Goal: Find specific page/section: Find specific page/section

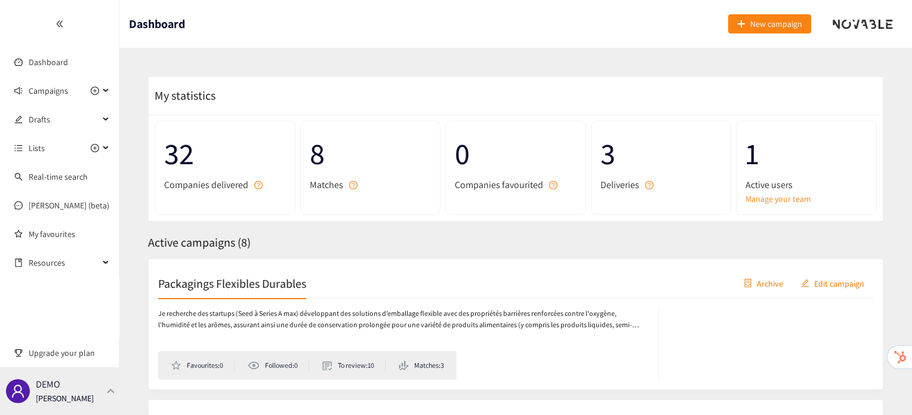
click at [102, 401] on div "DEMO [PERSON_NAME]" at bounding box center [59, 391] width 119 height 48
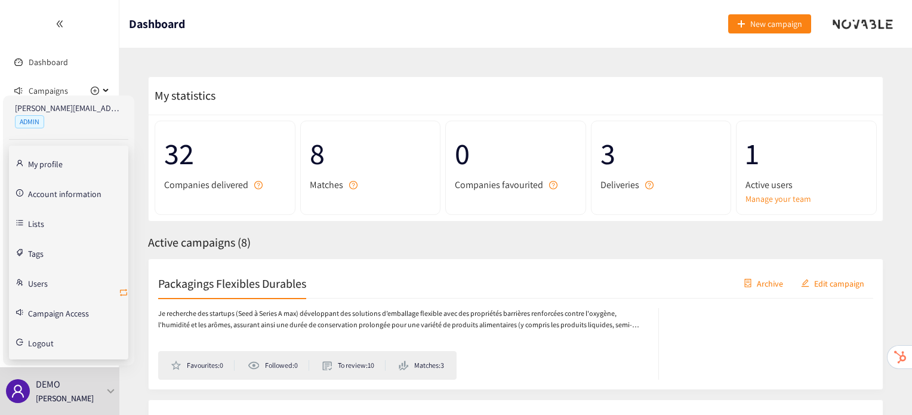
click at [127, 290] on icon "retweet" at bounding box center [123, 292] width 7 height 7
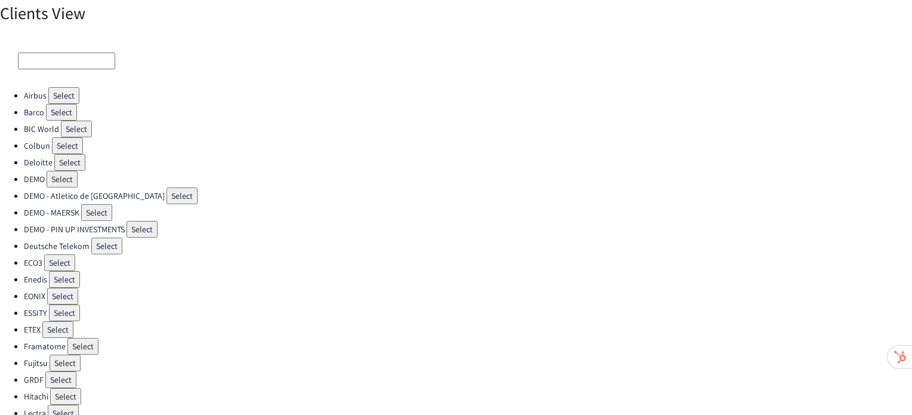
click at [71, 305] on button "Select" at bounding box center [64, 312] width 31 height 17
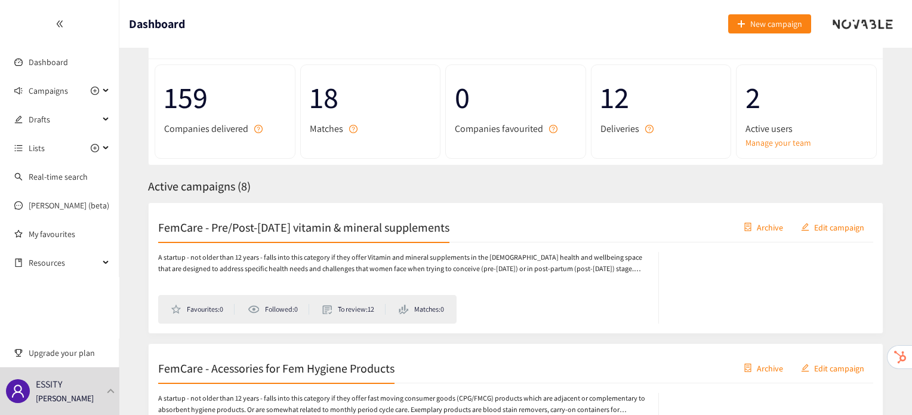
scroll to position [80, 0]
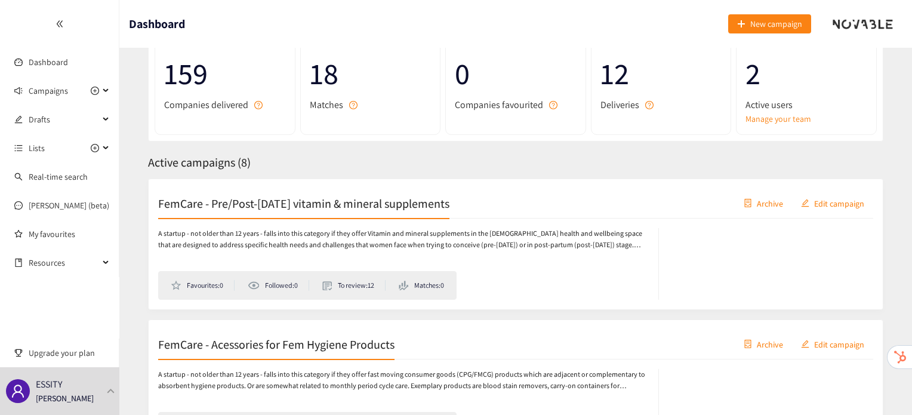
click at [363, 208] on h2 "FemCare - Pre/Post-[DATE] vitamin & mineral supplements" at bounding box center [303, 203] width 291 height 17
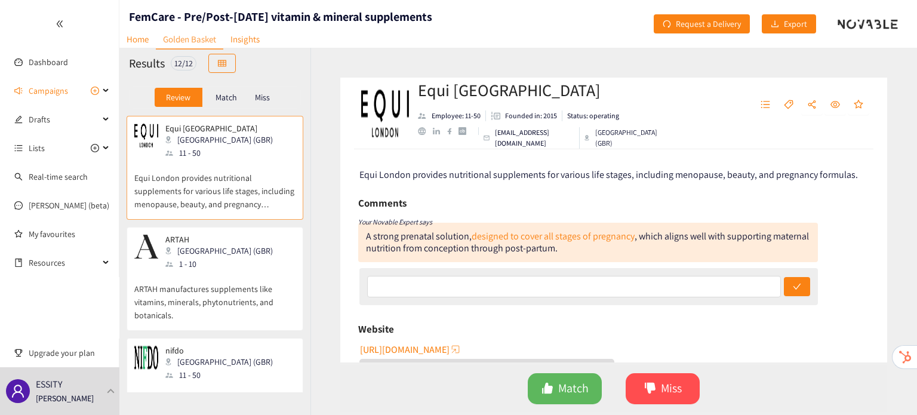
click at [217, 94] on p "Match" at bounding box center [226, 98] width 21 height 10
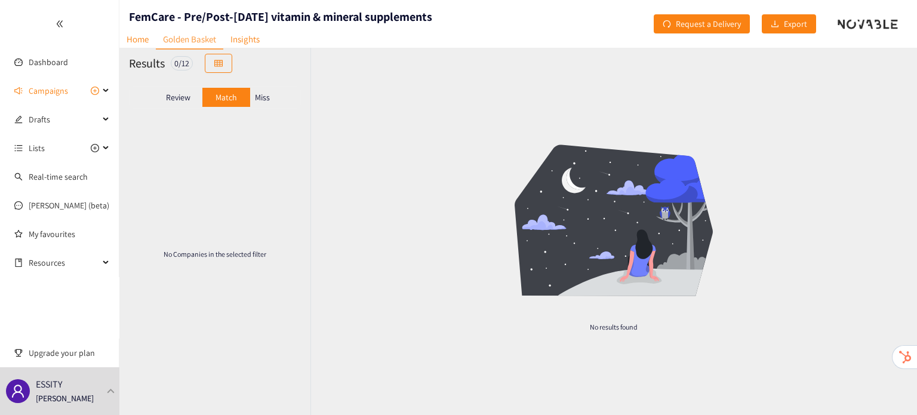
click at [180, 100] on p "Review" at bounding box center [178, 98] width 24 height 10
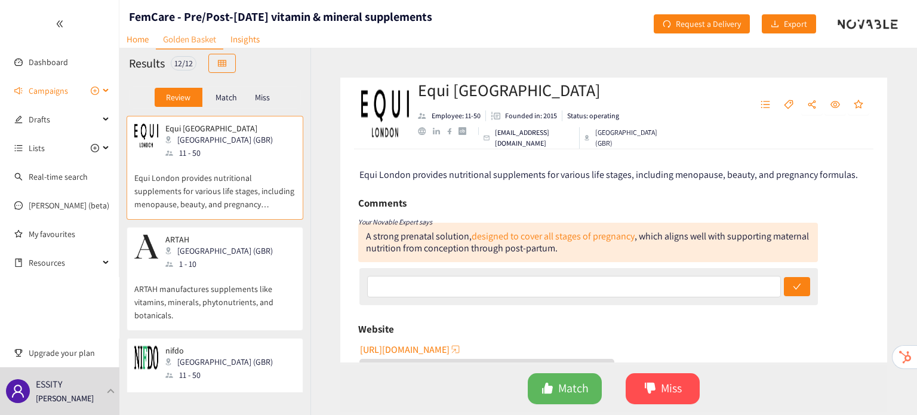
click at [66, 94] on span "Campaigns" at bounding box center [48, 91] width 39 height 24
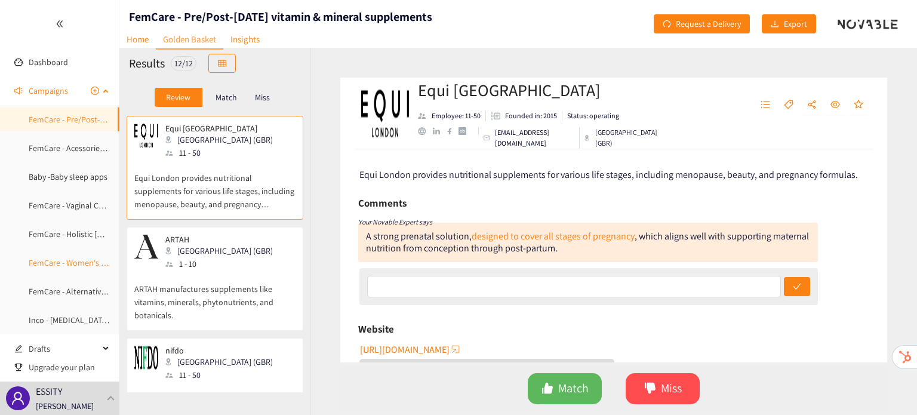
click at [81, 266] on link "FemCare - Women's Vitamins & Minerals Supplements" at bounding box center [124, 262] width 190 height 11
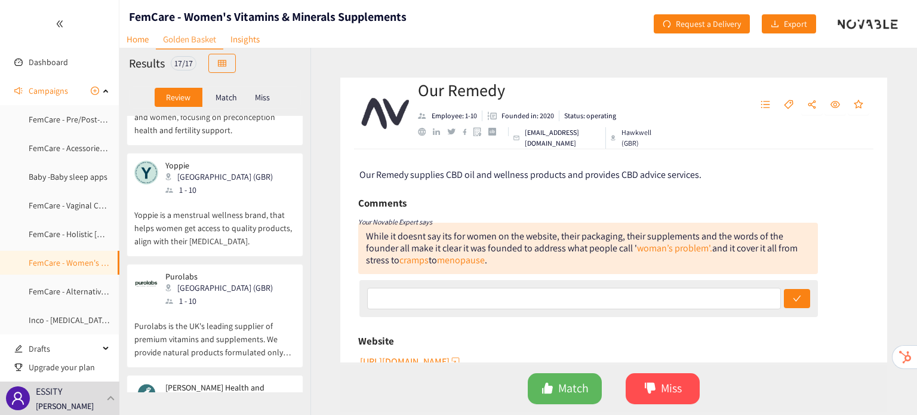
scroll to position [1514, 0]
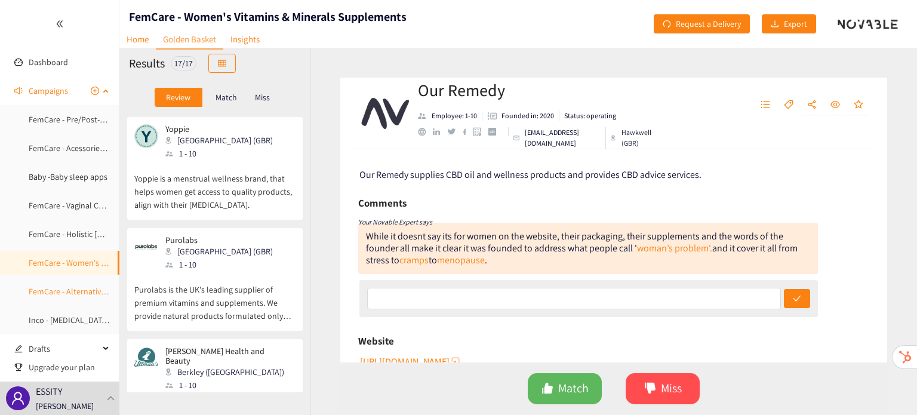
click at [79, 290] on link "FemCare - Alternative Eco-Friendly Materials" at bounding box center [107, 291] width 156 height 11
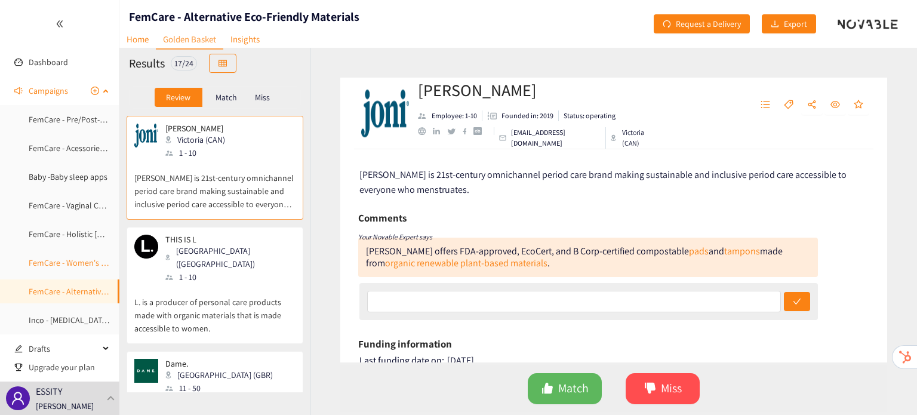
click at [74, 264] on link "FemCare - Women's Vitamins & Minerals Supplements" at bounding box center [124, 262] width 190 height 11
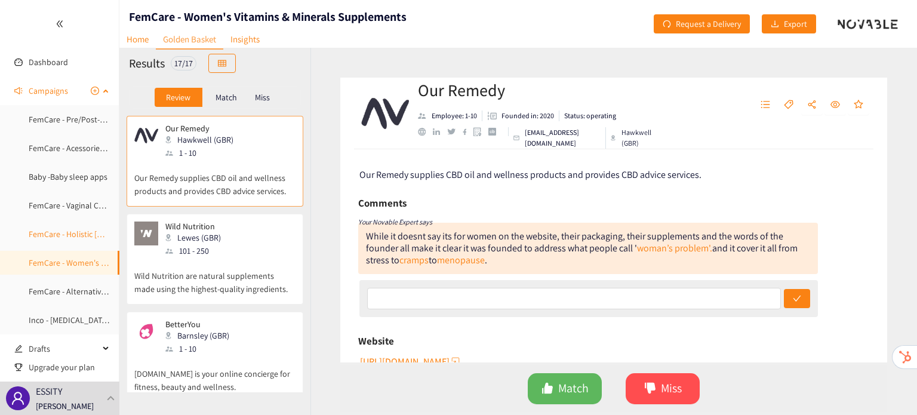
click at [67, 229] on link "FemCare - Holistic [DEMOGRAPHIC_DATA] eCom Platforms" at bounding box center [131, 234] width 205 height 11
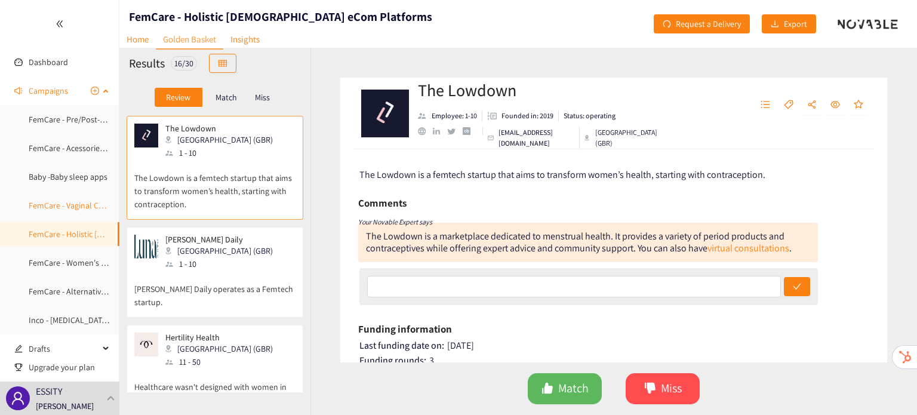
click at [73, 205] on link "FemCare - Vaginal Care Products" at bounding box center [86, 205] width 115 height 11
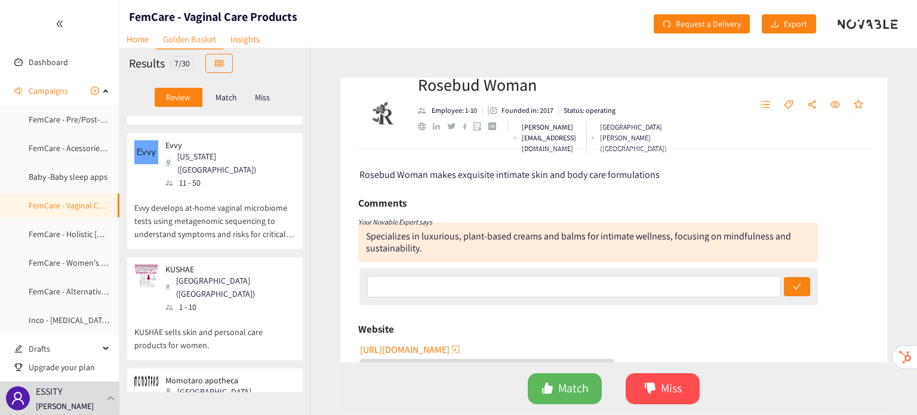
scroll to position [316, 0]
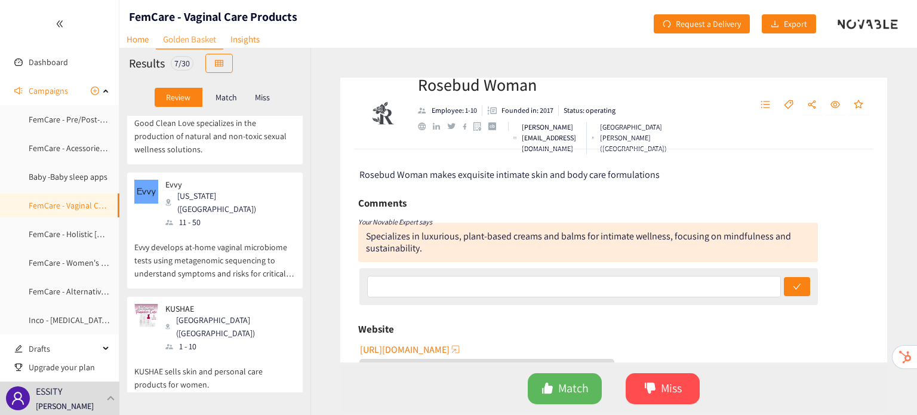
click at [217, 189] on div "[US_STATE] ([GEOGRAPHIC_DATA])" at bounding box center [229, 202] width 129 height 26
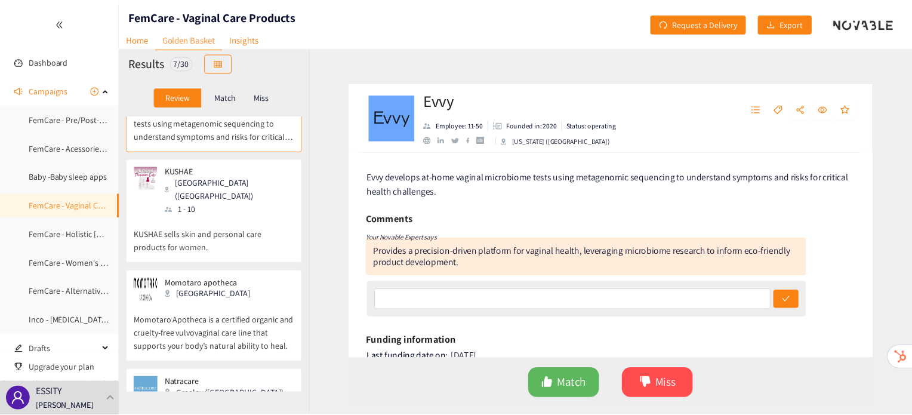
scroll to position [457, 0]
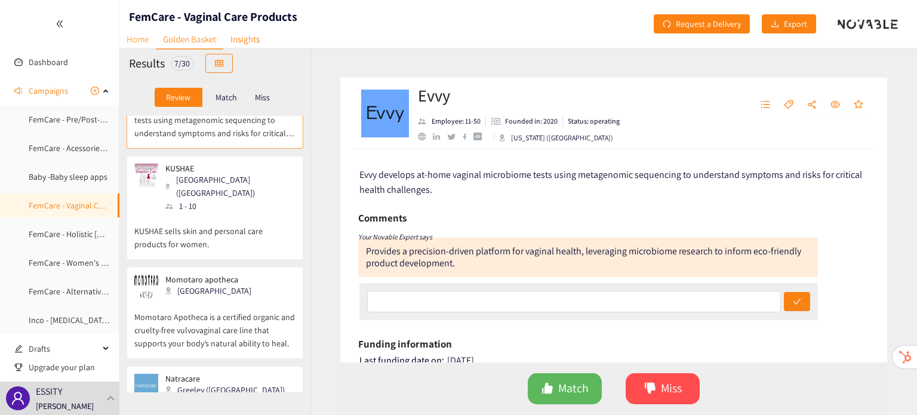
click at [140, 35] on link "Home" at bounding box center [137, 39] width 36 height 19
